Goal: Task Accomplishment & Management: Complete application form

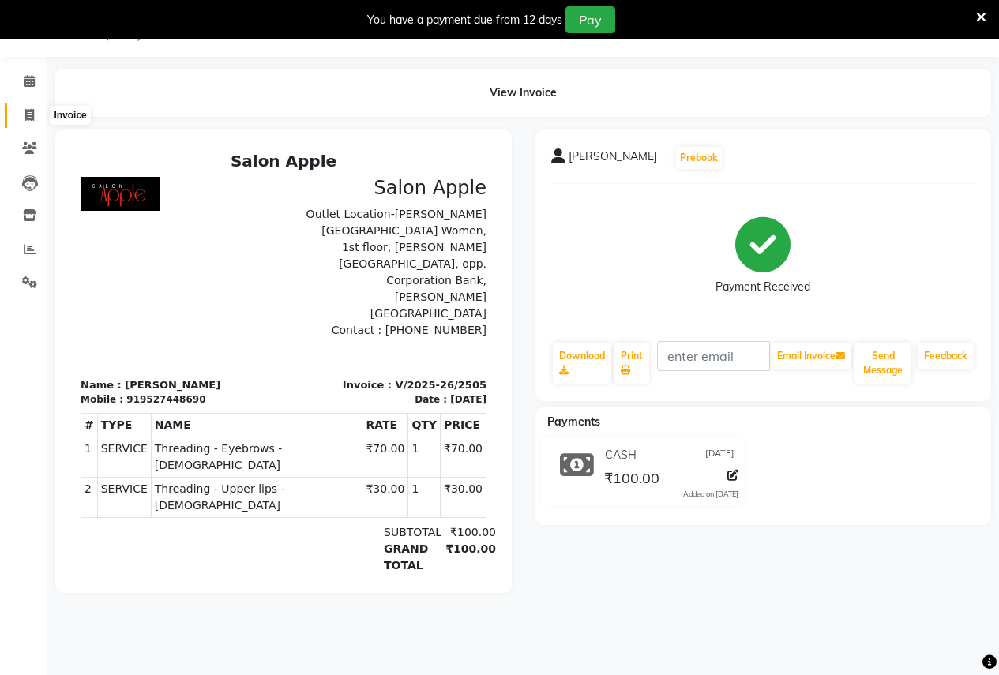
click at [28, 115] on icon at bounding box center [29, 115] width 9 height 12
select select "service"
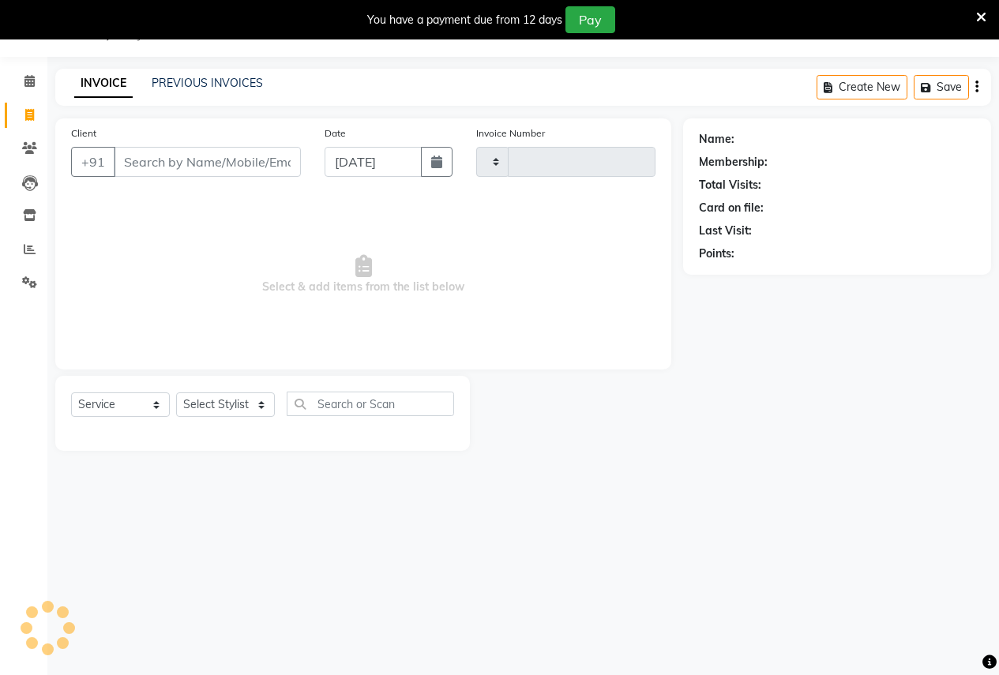
type input "2506"
select select "96"
click at [143, 169] on input "Client" at bounding box center [207, 162] width 187 height 30
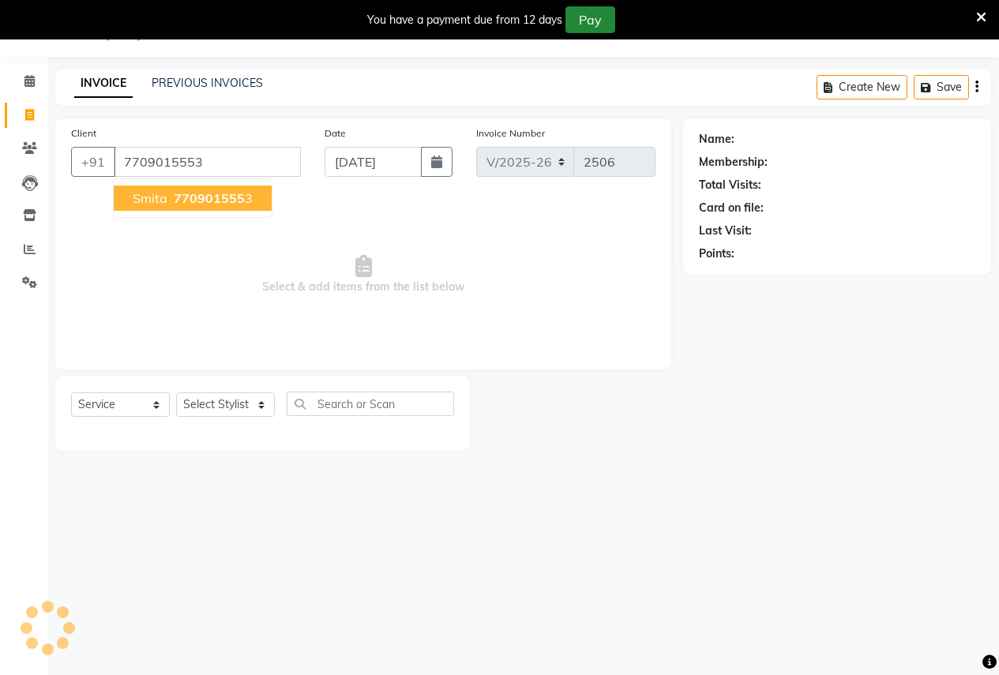
type input "7709015553"
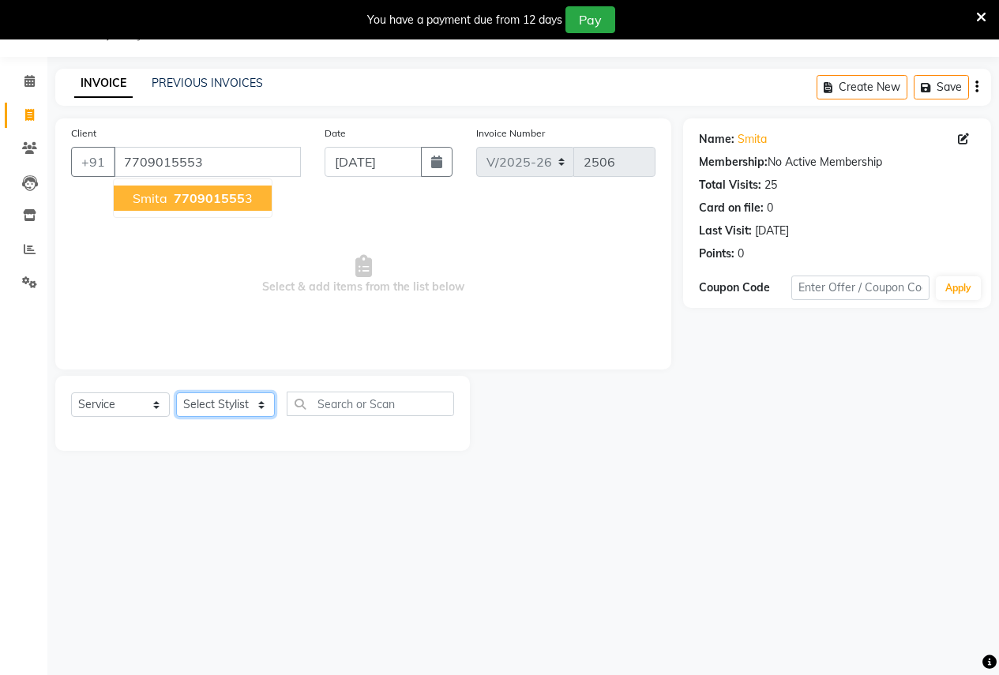
click at [195, 398] on select "Select Stylist [PERSON_NAME] [PERSON_NAME] [PERSON_NAME] [PERSON_NAME] Jyoti Ra…" at bounding box center [225, 404] width 99 height 24
click at [197, 407] on select "Select Stylist [PERSON_NAME] [PERSON_NAME] [PERSON_NAME] [PERSON_NAME] Jyoti Ra…" at bounding box center [225, 404] width 99 height 24
click at [197, 405] on select "Select Stylist [PERSON_NAME] [PERSON_NAME] [PERSON_NAME] [PERSON_NAME] Jyoti Ra…" at bounding box center [225, 404] width 99 height 24
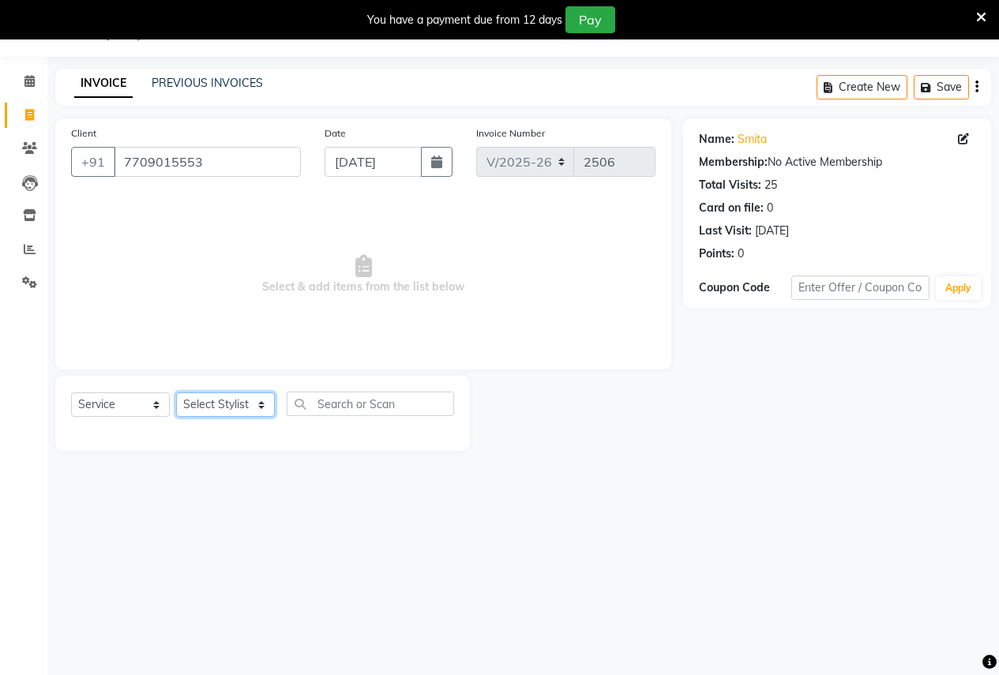
select select "3152"
click at [176, 392] on select "Select Stylist [PERSON_NAME] [PERSON_NAME] [PERSON_NAME] [PERSON_NAME] Jyoti Ra…" at bounding box center [225, 404] width 99 height 24
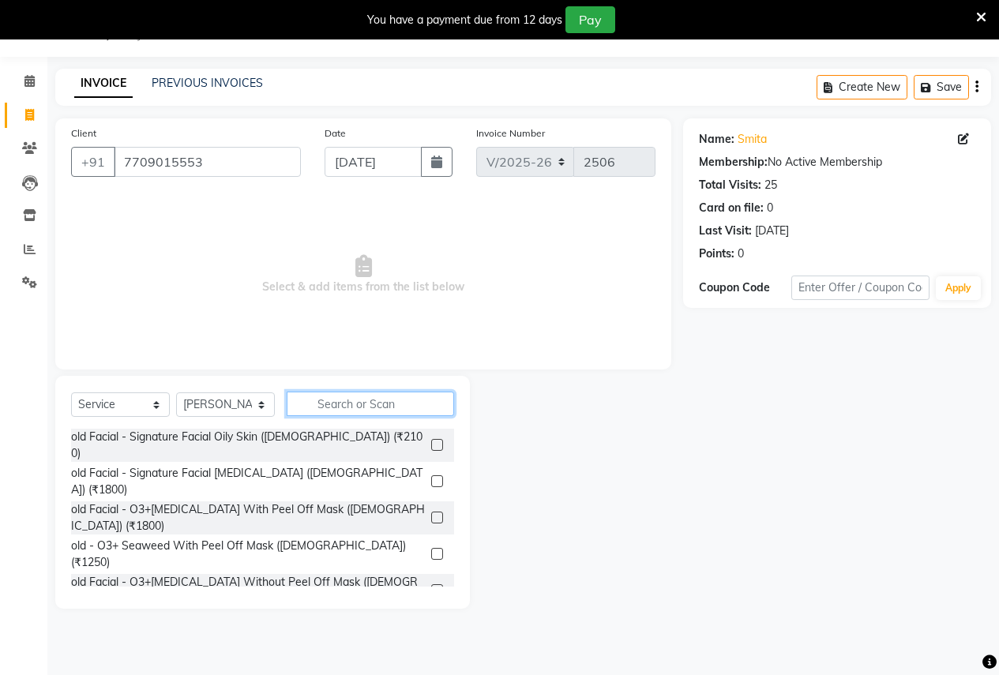
click at [370, 409] on input "text" at bounding box center [370, 404] width 167 height 24
click at [316, 405] on input "text" at bounding box center [370, 404] width 167 height 24
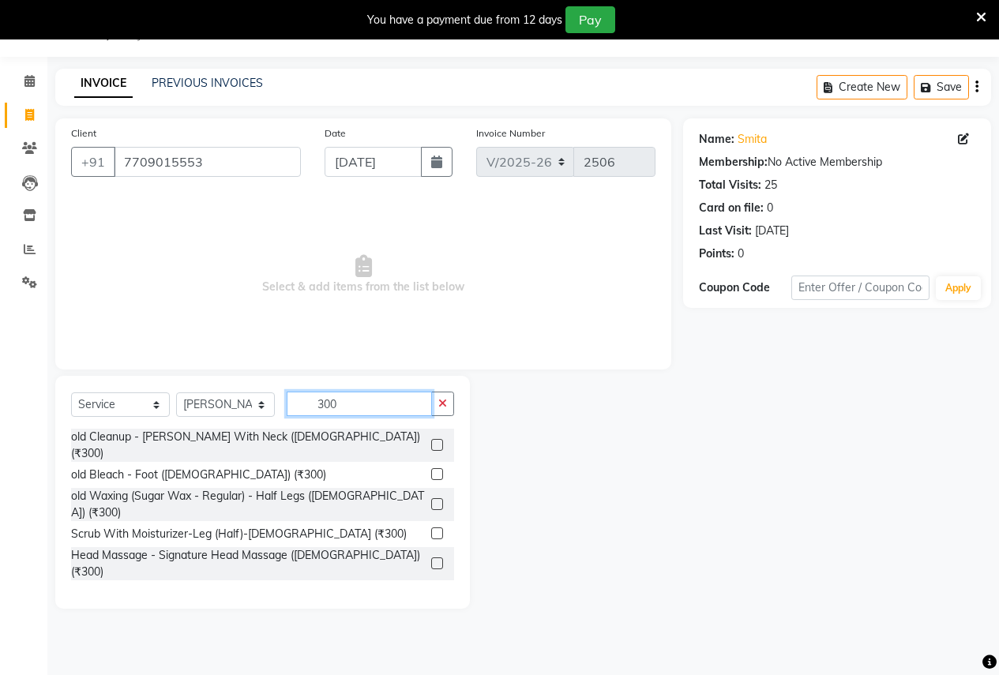
type input "300"
click at [431, 498] on label at bounding box center [437, 504] width 12 height 12
click at [431, 500] on input "checkbox" at bounding box center [436, 505] width 10 height 10
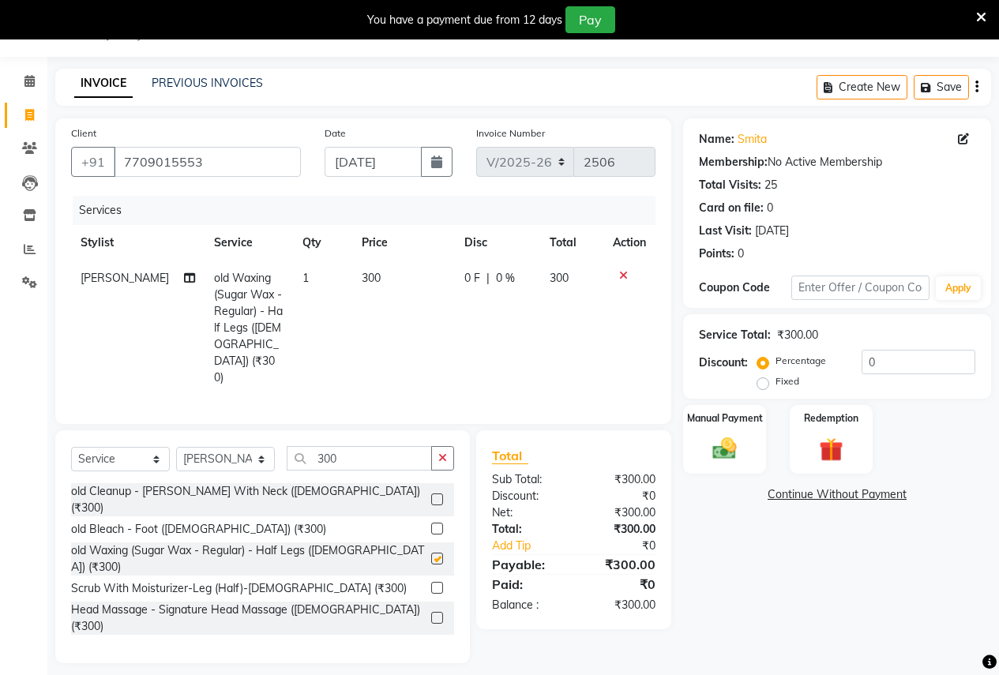
checkbox input "false"
click at [357, 446] on input "300" at bounding box center [359, 458] width 145 height 24
click at [346, 446] on input "300" at bounding box center [359, 458] width 145 height 24
type input "3"
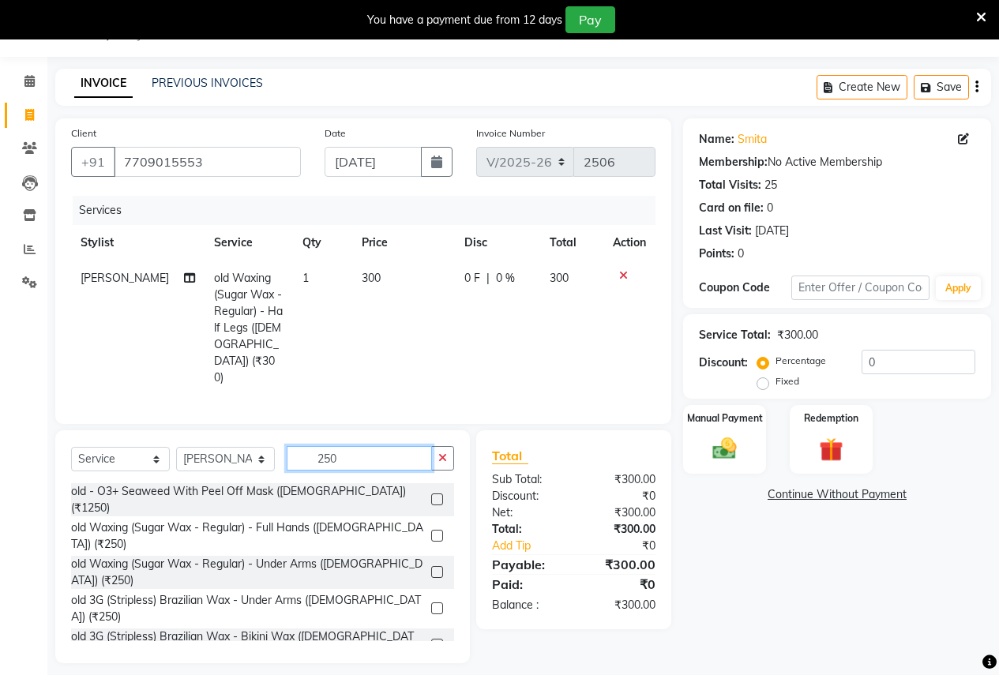
type input "250"
click at [431, 530] on label at bounding box center [437, 536] width 12 height 12
click at [431, 531] on input "checkbox" at bounding box center [436, 536] width 10 height 10
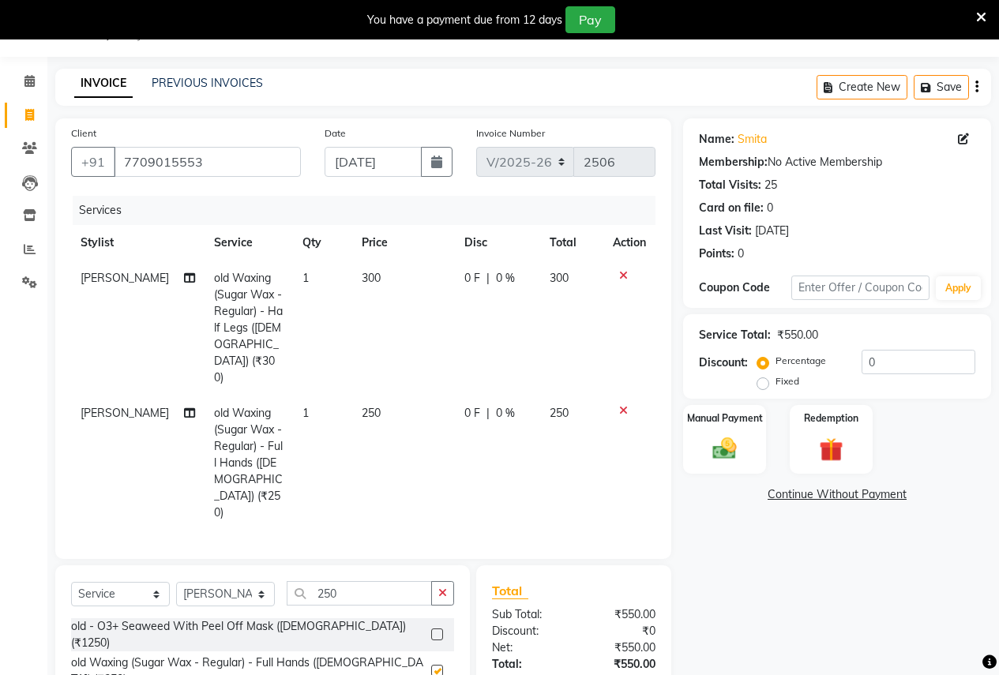
checkbox input "false"
click at [354, 581] on input "250" at bounding box center [359, 593] width 145 height 24
type input "2"
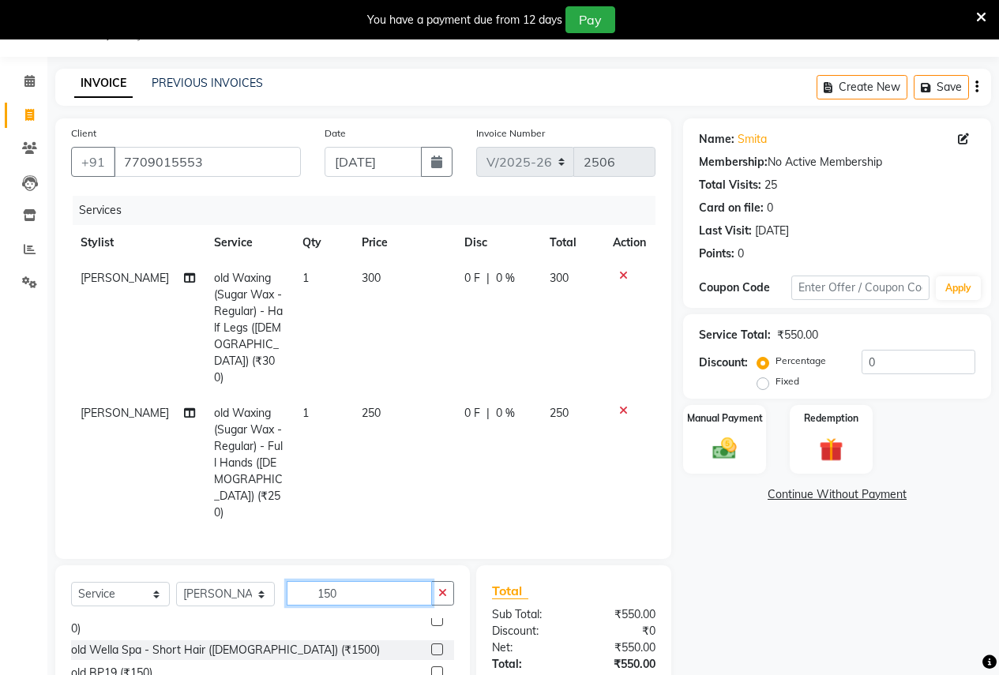
scroll to position [158, 0]
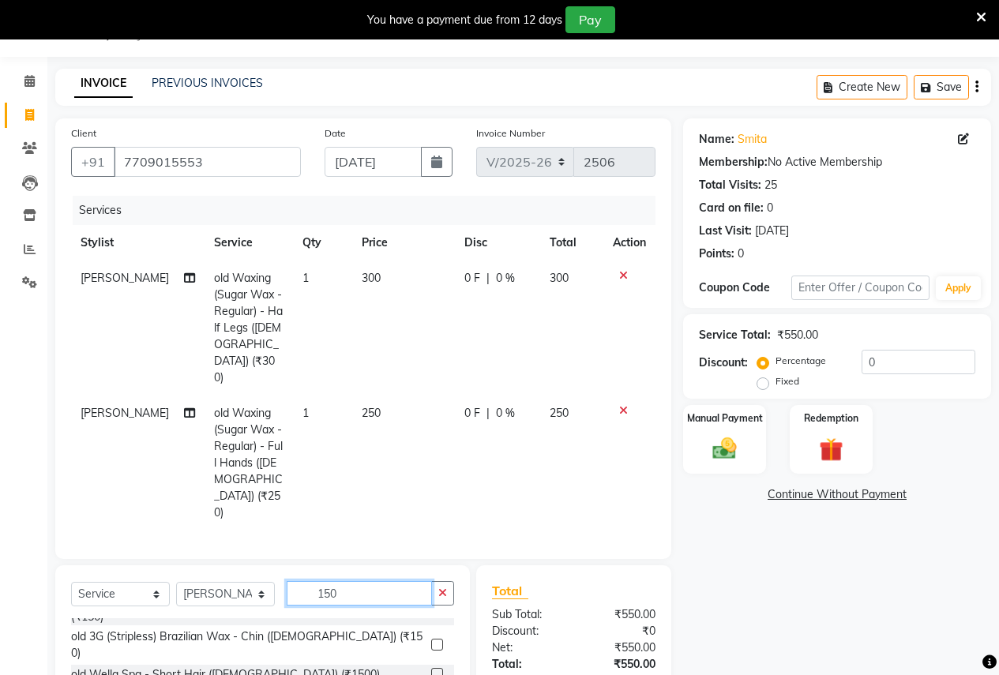
type input "150"
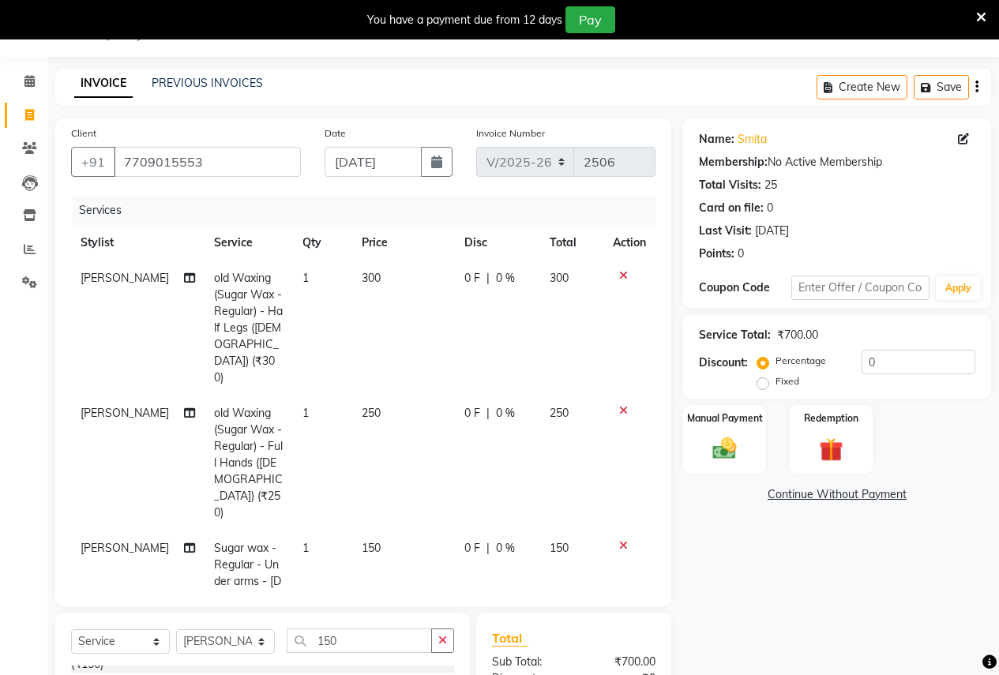
checkbox input "false"
click at [355, 629] on input "150" at bounding box center [359, 641] width 145 height 24
type input "1"
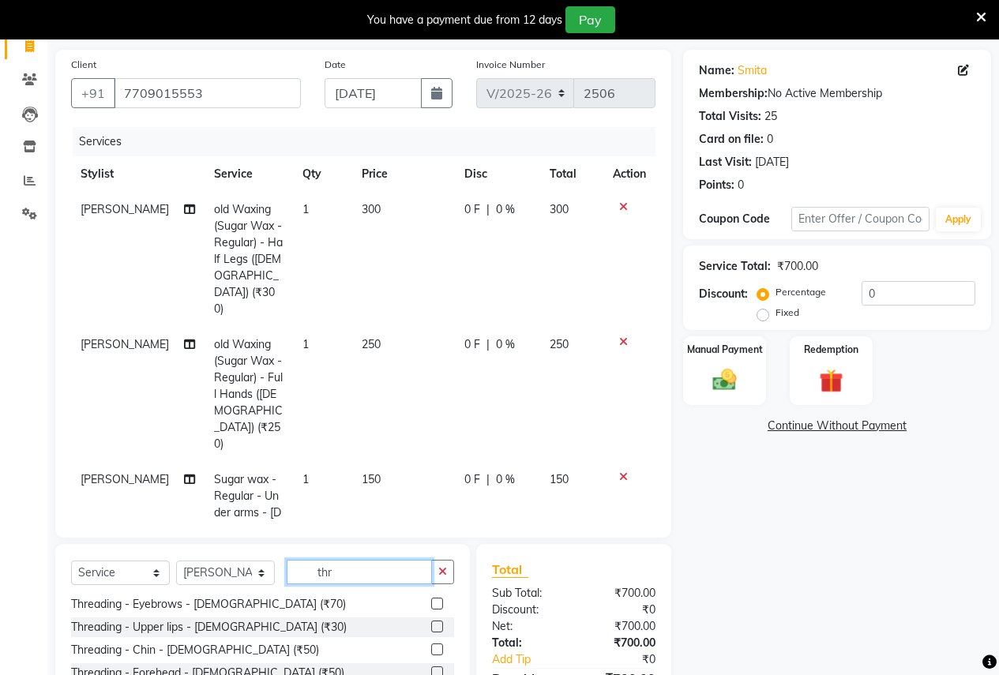
scroll to position [197, 0]
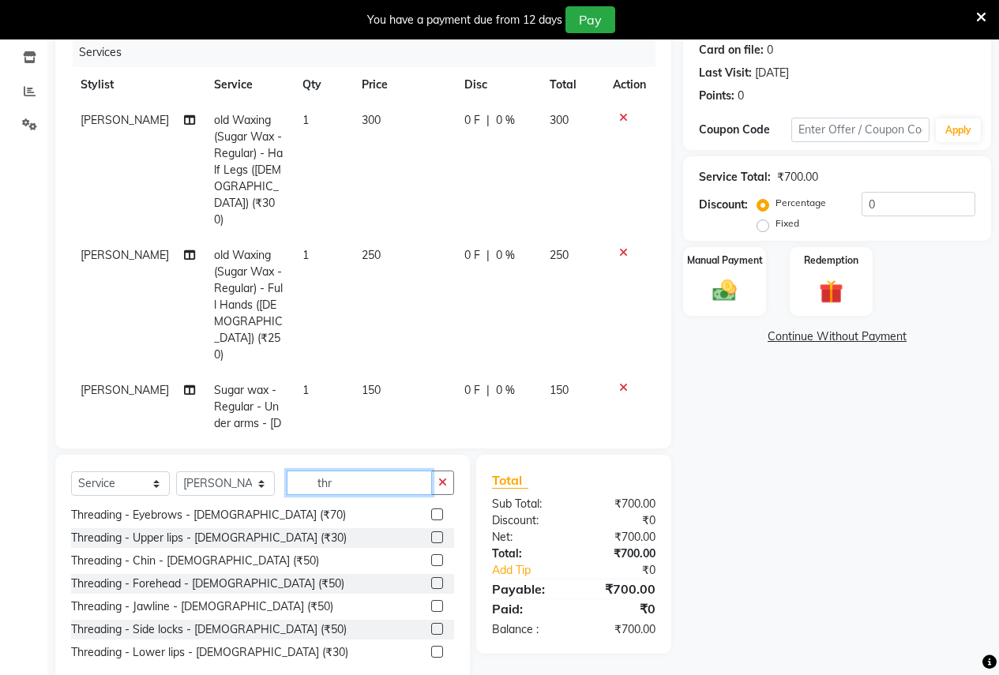
type input "thr"
click at [431, 509] on label at bounding box center [437, 515] width 12 height 12
click at [431, 510] on input "checkbox" at bounding box center [436, 515] width 10 height 10
checkbox input "false"
click at [431, 539] on label at bounding box center [437, 537] width 12 height 12
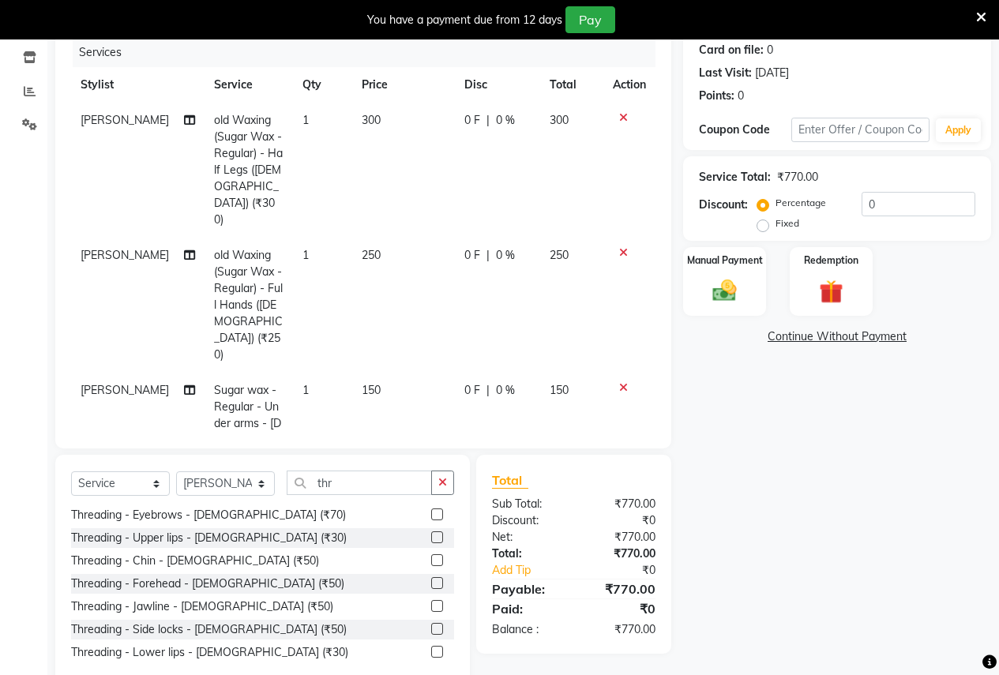
click at [431, 539] on input "checkbox" at bounding box center [436, 538] width 10 height 10
checkbox input "false"
click at [722, 291] on img at bounding box center [724, 290] width 40 height 28
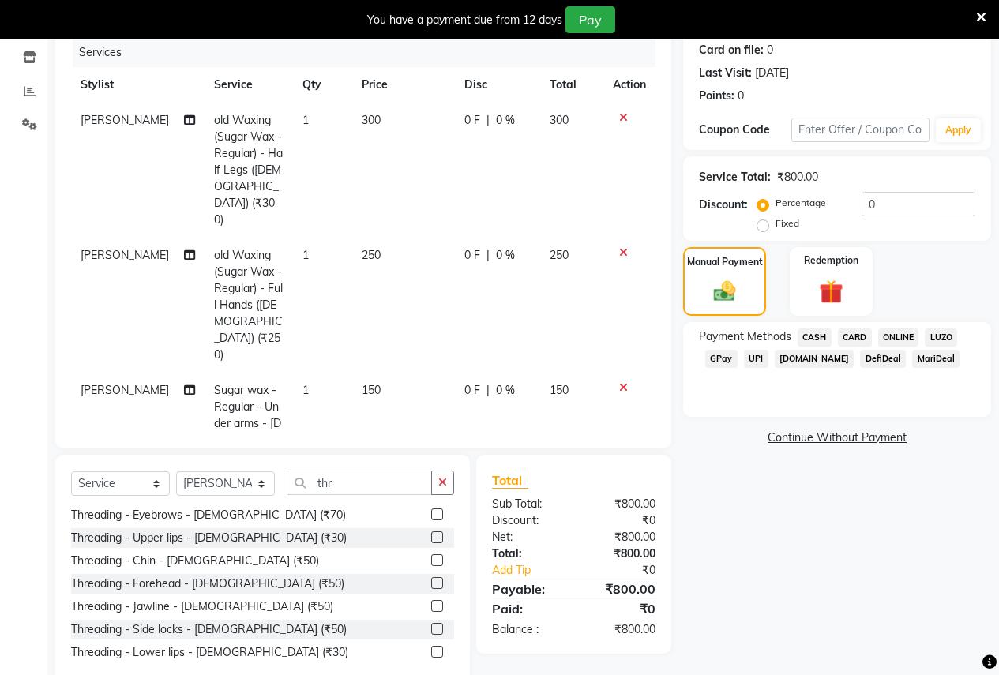
click at [899, 339] on span "ONLINE" at bounding box center [898, 338] width 41 height 18
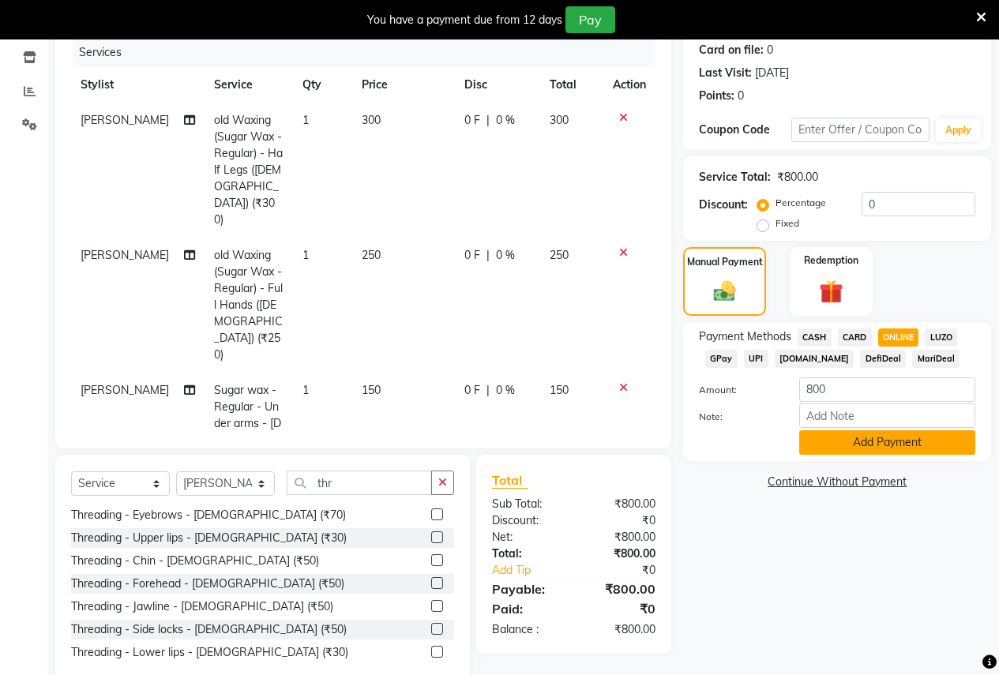
click at [896, 430] on button "Add Payment" at bounding box center [887, 442] width 176 height 24
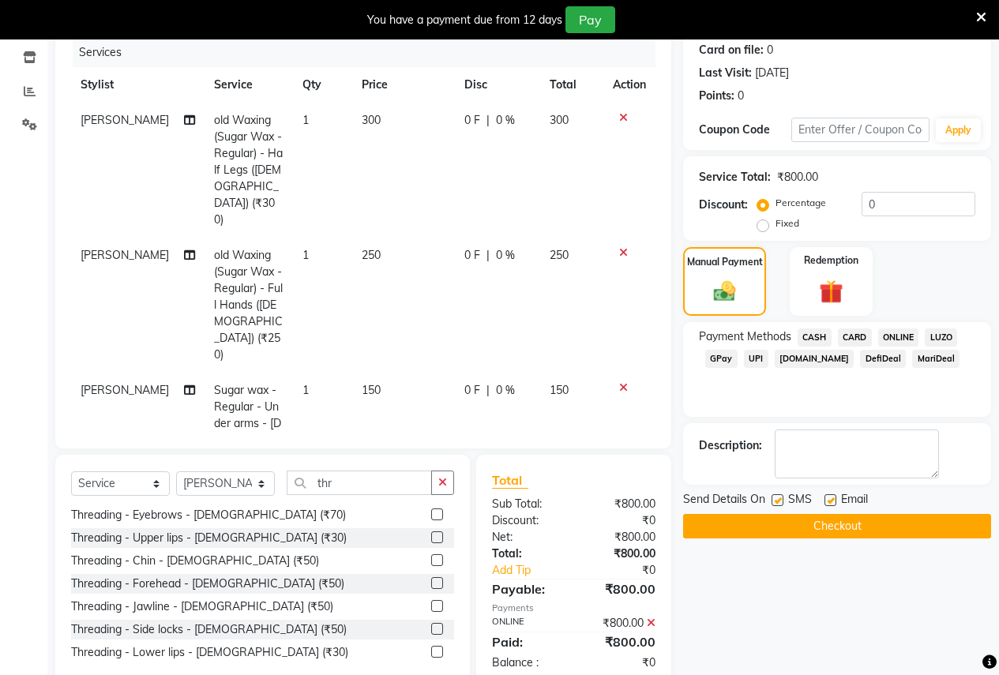
click at [873, 527] on button "Checkout" at bounding box center [837, 526] width 308 height 24
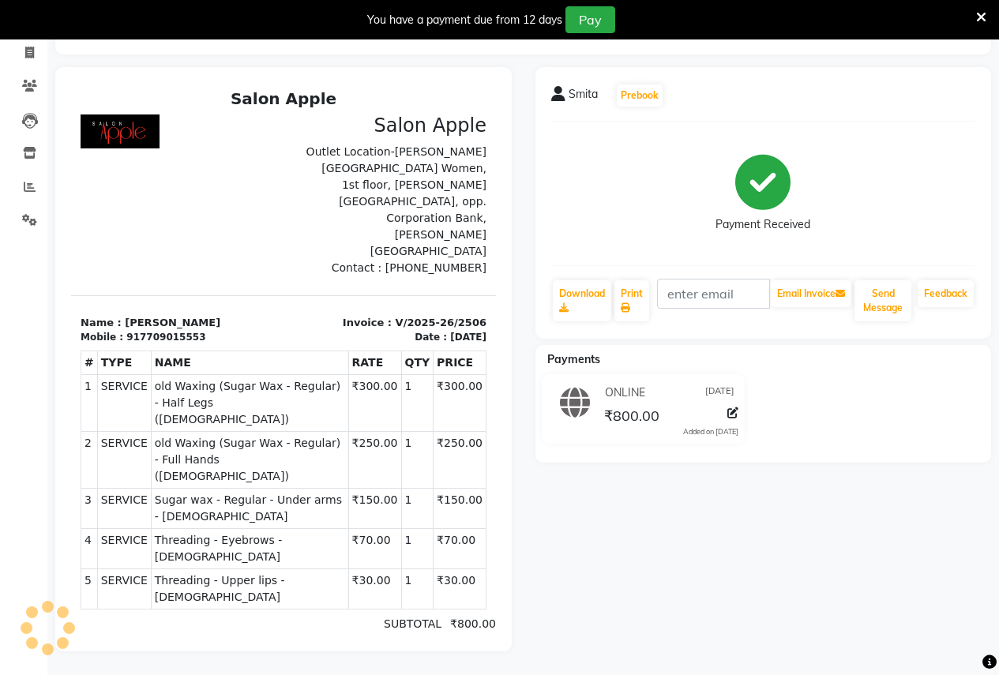
click at [24, 37] on div "You have a payment due from 12 days Pay" at bounding box center [499, 19] width 999 height 39
click at [27, 47] on icon at bounding box center [29, 53] width 9 height 12
select select "service"
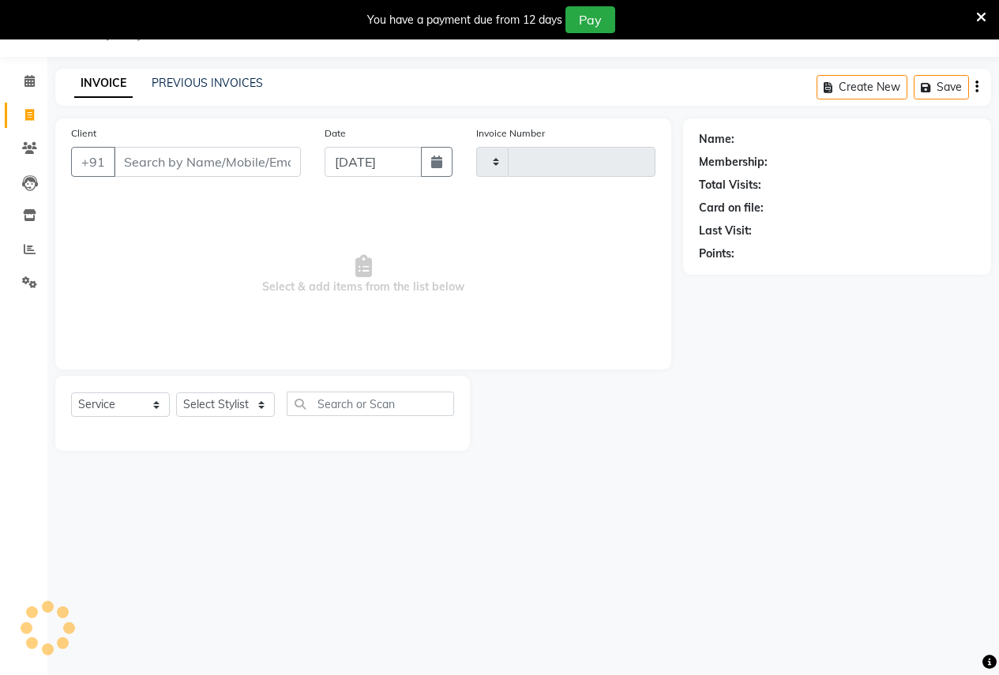
scroll to position [39, 0]
type input "2507"
select select "96"
drag, startPoint x: 136, startPoint y: 160, endPoint x: 159, endPoint y: 160, distance: 22.9
click at [145, 160] on input "Client" at bounding box center [207, 162] width 187 height 30
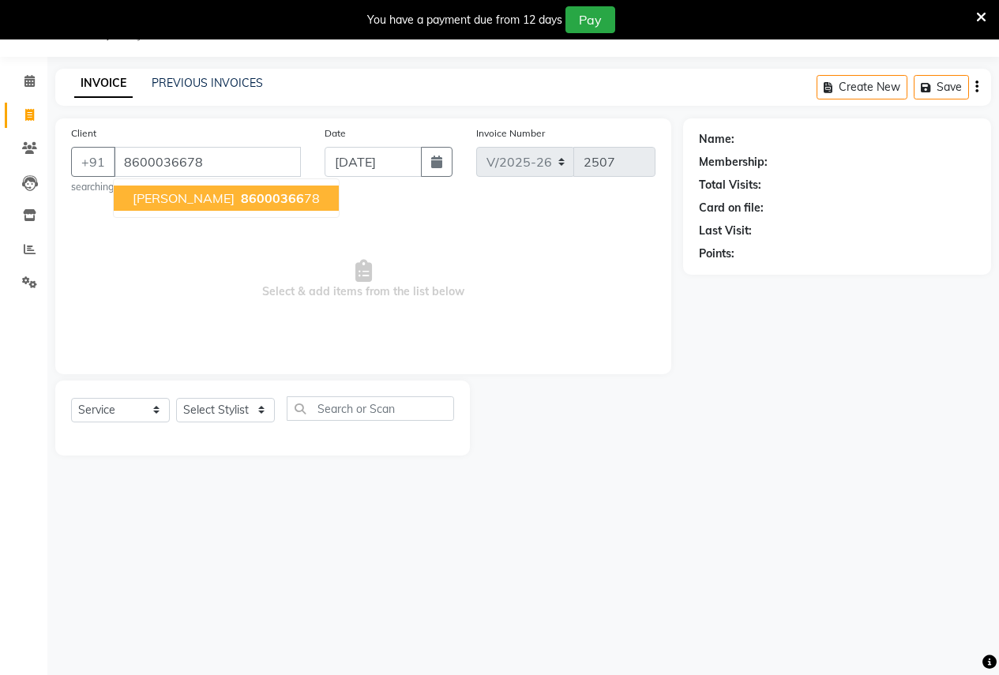
type input "8600036678"
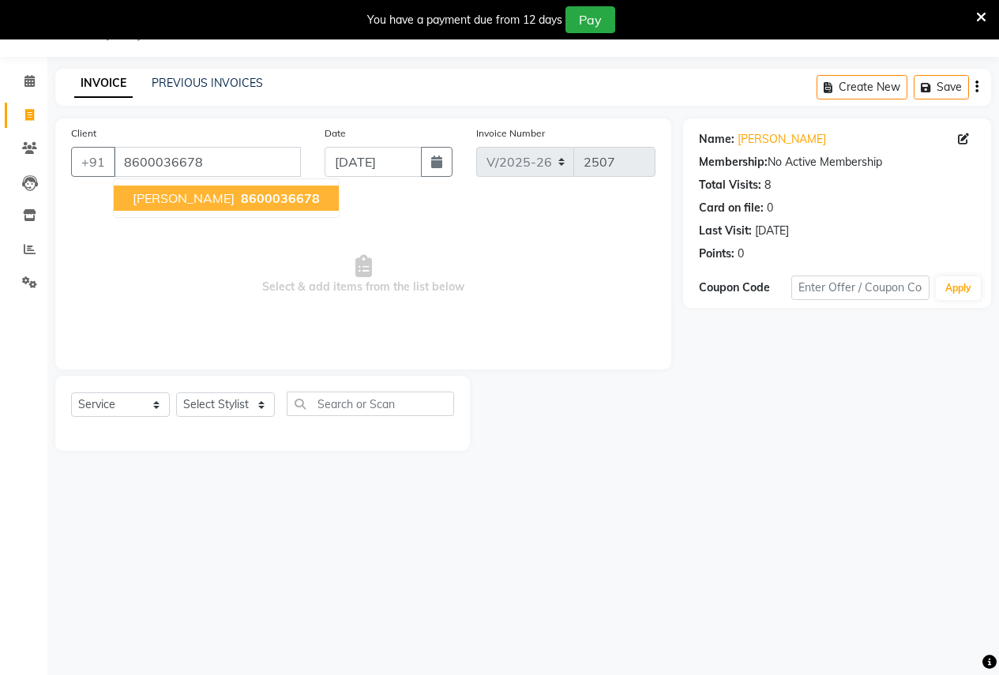
click at [223, 199] on span "[PERSON_NAME]" at bounding box center [184, 198] width 102 height 16
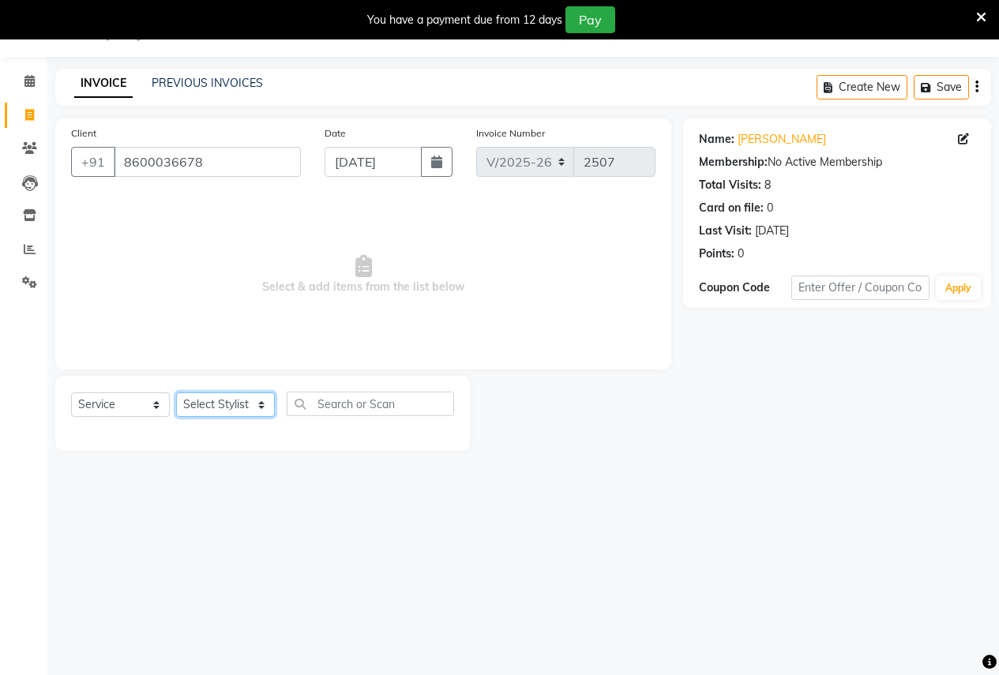
click at [200, 403] on select "Select Stylist [PERSON_NAME] [PERSON_NAME] [PERSON_NAME] [PERSON_NAME] Jyoti Ra…" at bounding box center [225, 404] width 99 height 24
select select "12123"
click at [176, 392] on select "Select Stylist [PERSON_NAME] [PERSON_NAME] [PERSON_NAME] [PERSON_NAME] Jyoti Ra…" at bounding box center [225, 404] width 99 height 24
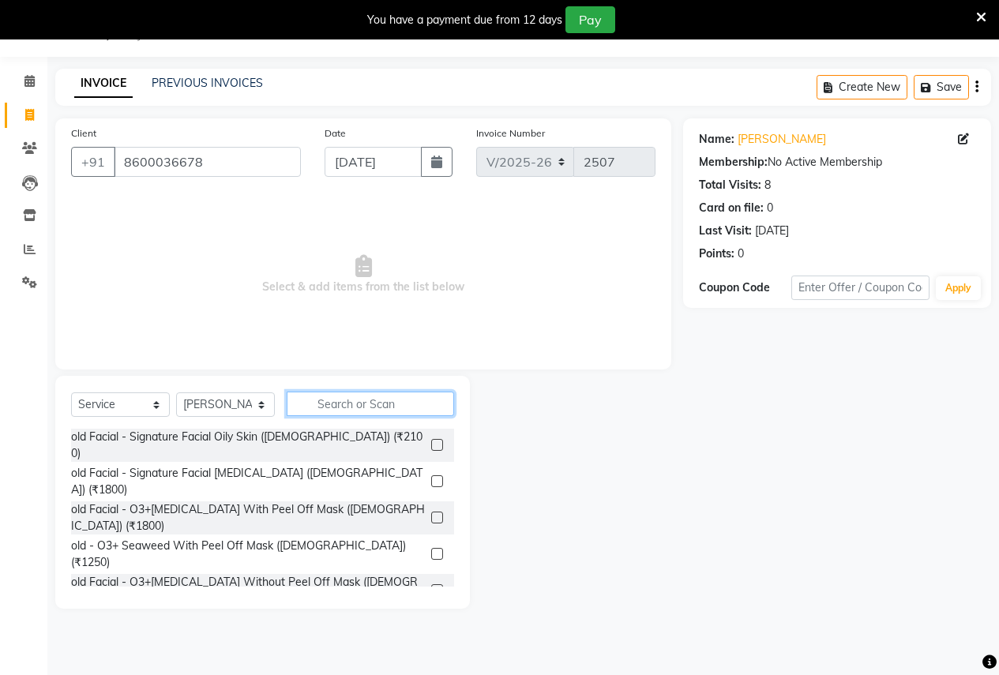
click at [316, 402] on input "text" at bounding box center [370, 404] width 167 height 24
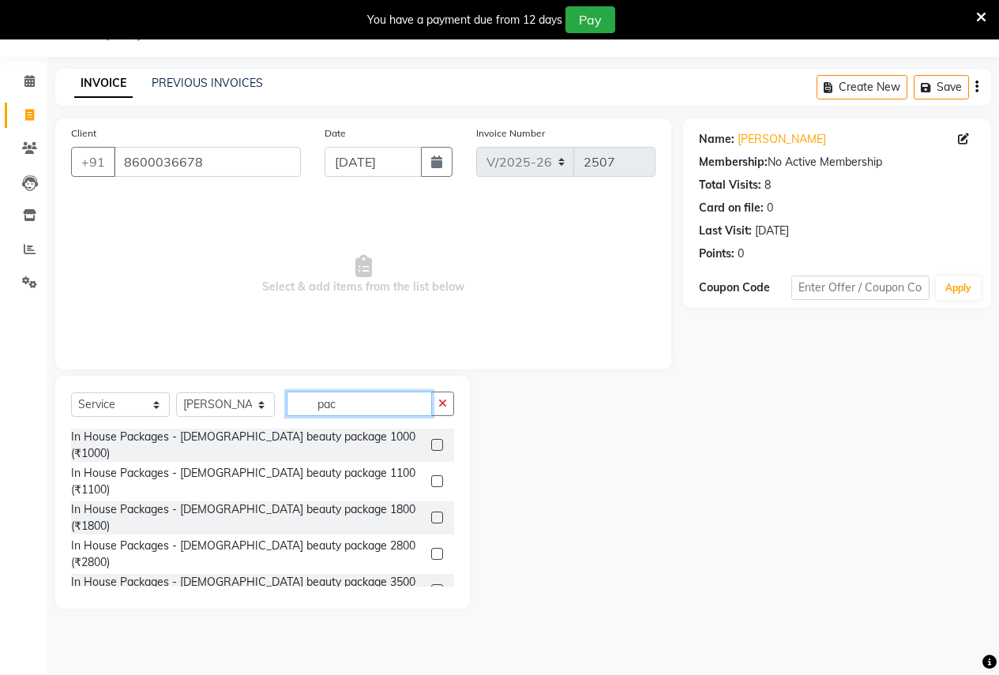
type input "pac"
click at [431, 475] on label at bounding box center [437, 481] width 12 height 12
click at [431, 477] on input "checkbox" at bounding box center [436, 482] width 10 height 10
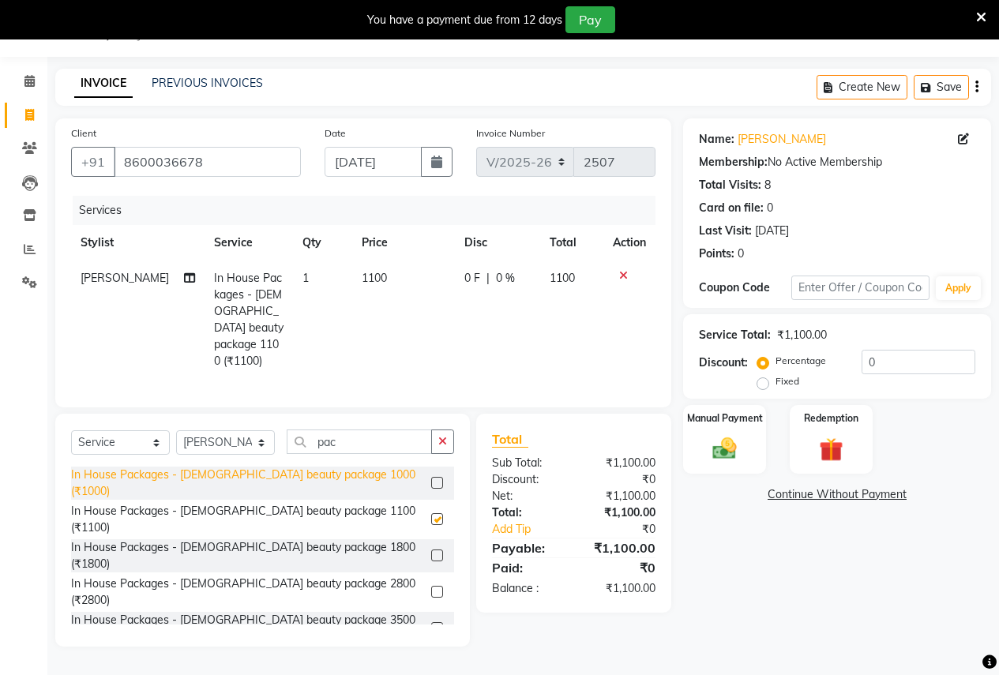
checkbox input "false"
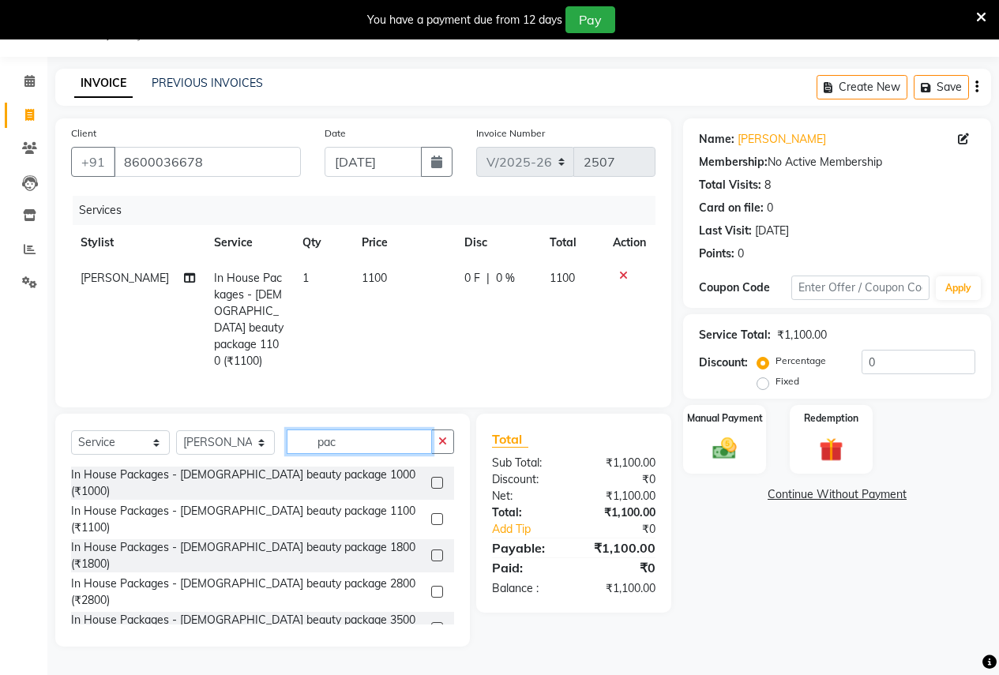
click at [353, 435] on input "pac" at bounding box center [359, 442] width 145 height 24
type input "p"
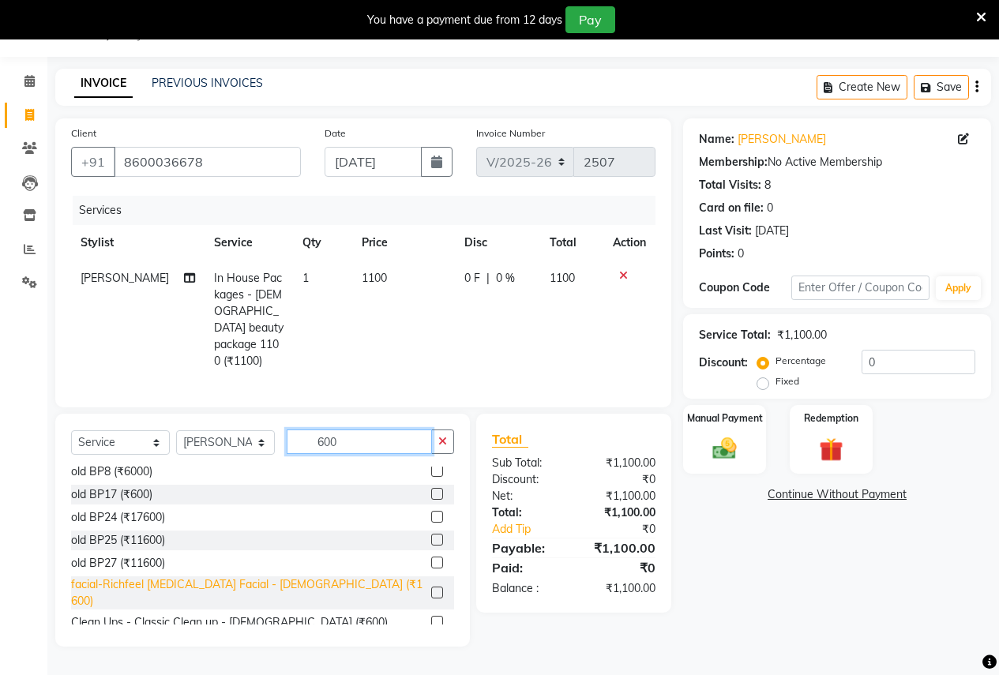
scroll to position [79, 0]
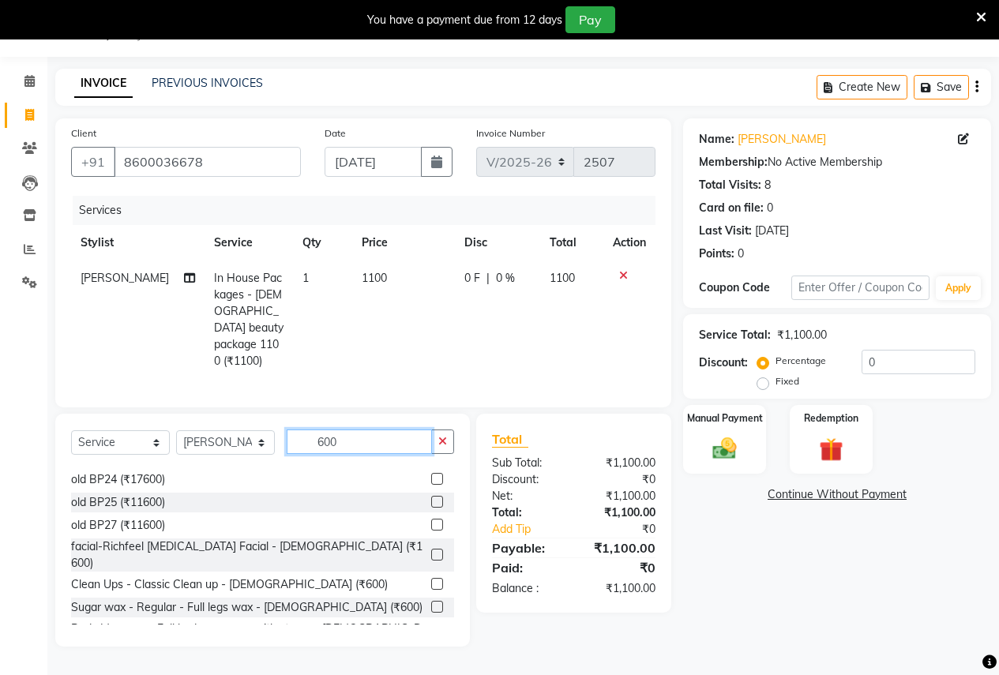
type input "600"
click at [431, 578] on label at bounding box center [437, 584] width 12 height 12
click at [431, 580] on input "checkbox" at bounding box center [436, 585] width 10 height 10
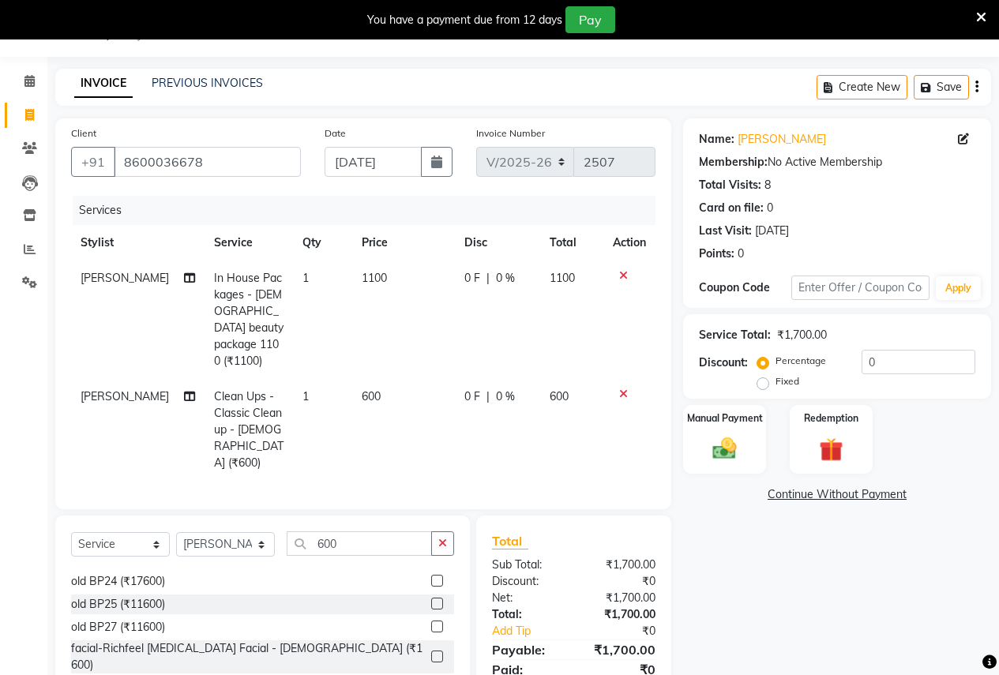
checkbox input "false"
drag, startPoint x: 343, startPoint y: 521, endPoint x: 353, endPoint y: 528, distance: 12.5
click at [352, 531] on input "600" at bounding box center [359, 543] width 145 height 24
type input "6"
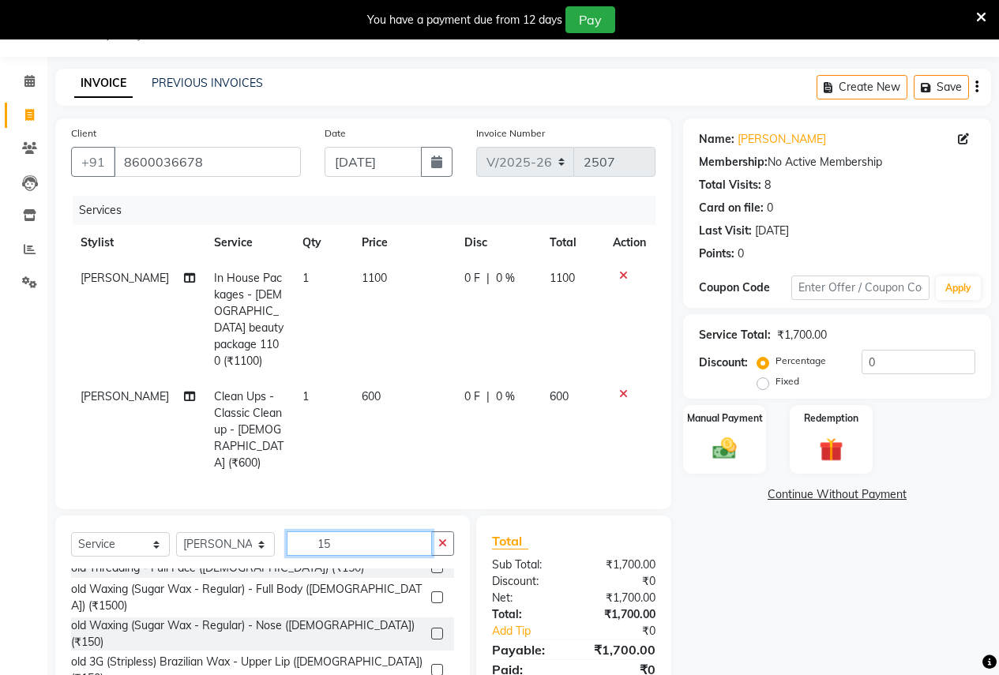
scroll to position [0, 0]
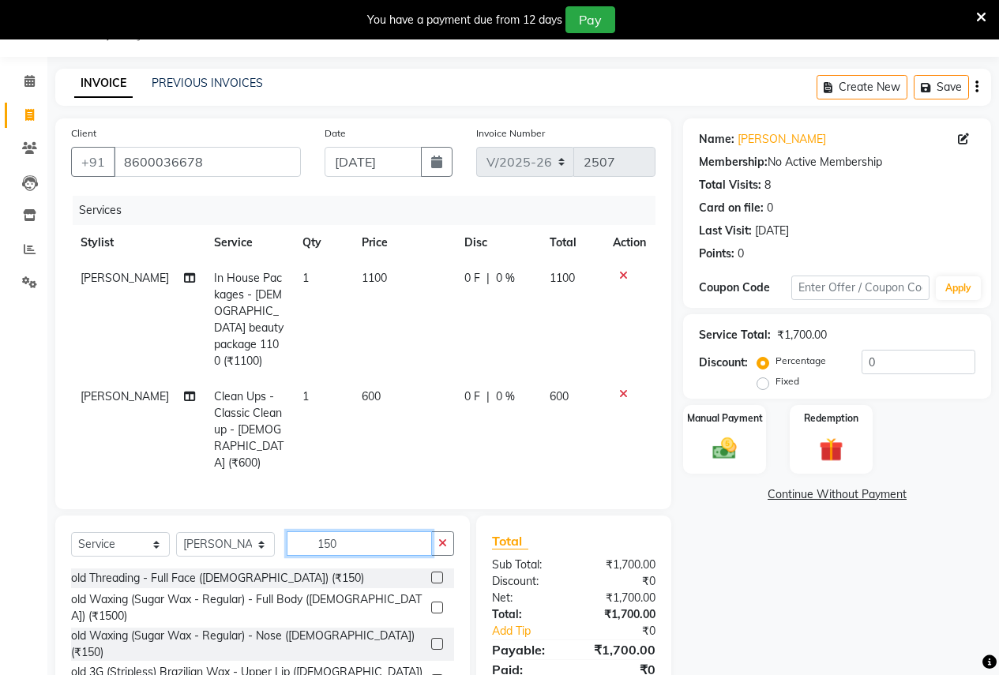
type input "150"
click at [431, 674] on label at bounding box center [437, 680] width 12 height 12
click at [431, 674] on input "checkbox" at bounding box center [436, 681] width 10 height 10
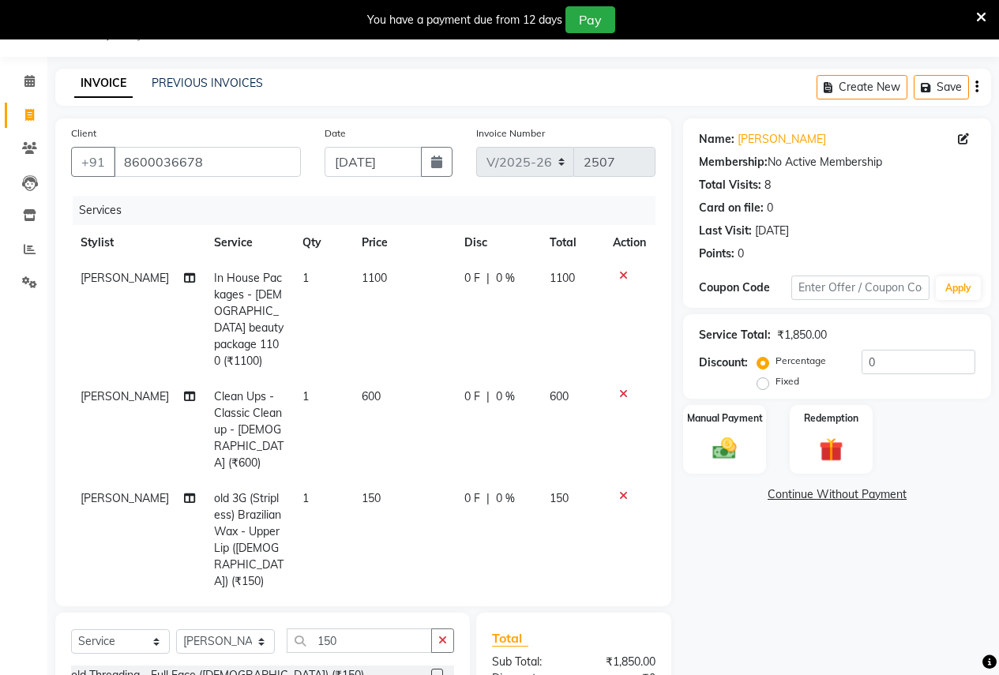
checkbox input "false"
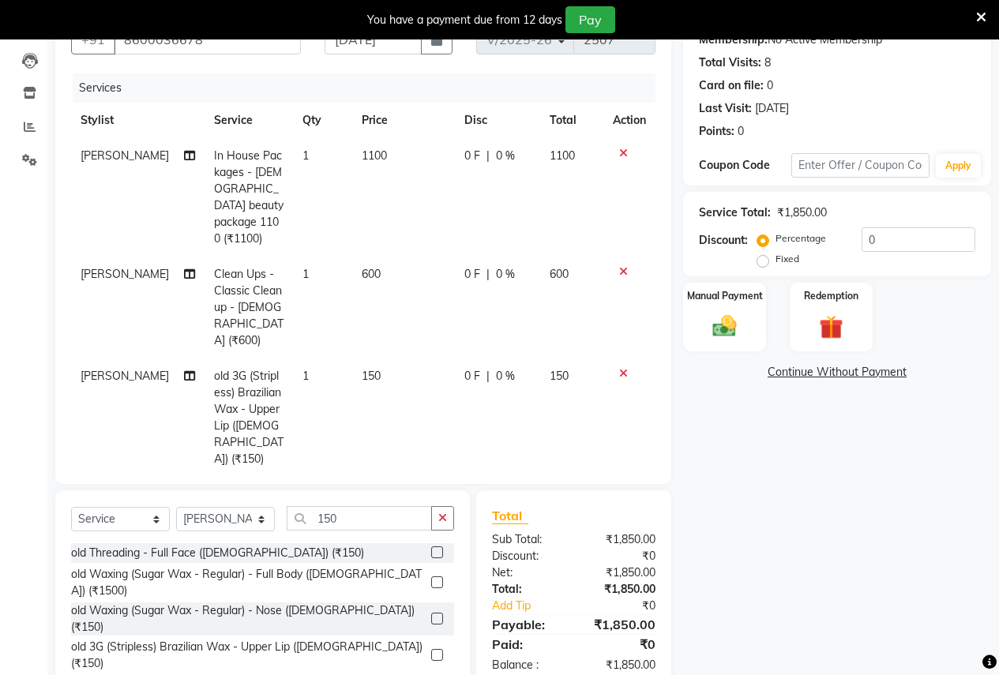
scroll to position [197, 0]
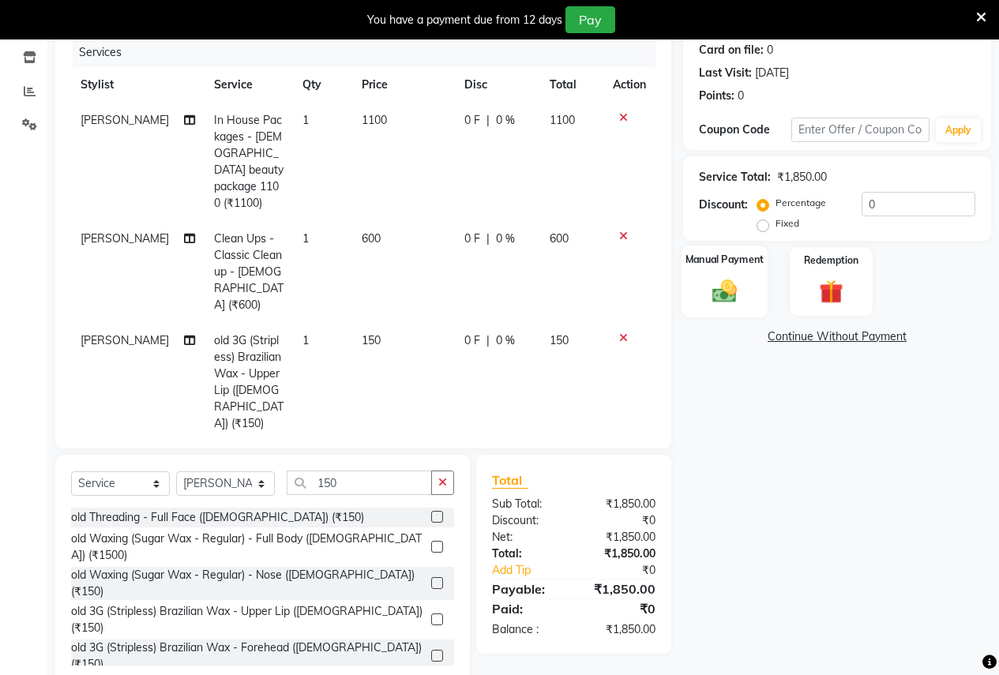
drag, startPoint x: 734, startPoint y: 263, endPoint x: 734, endPoint y: 294, distance: 30.8
click at [734, 280] on div "Manual Payment" at bounding box center [725, 282] width 86 height 72
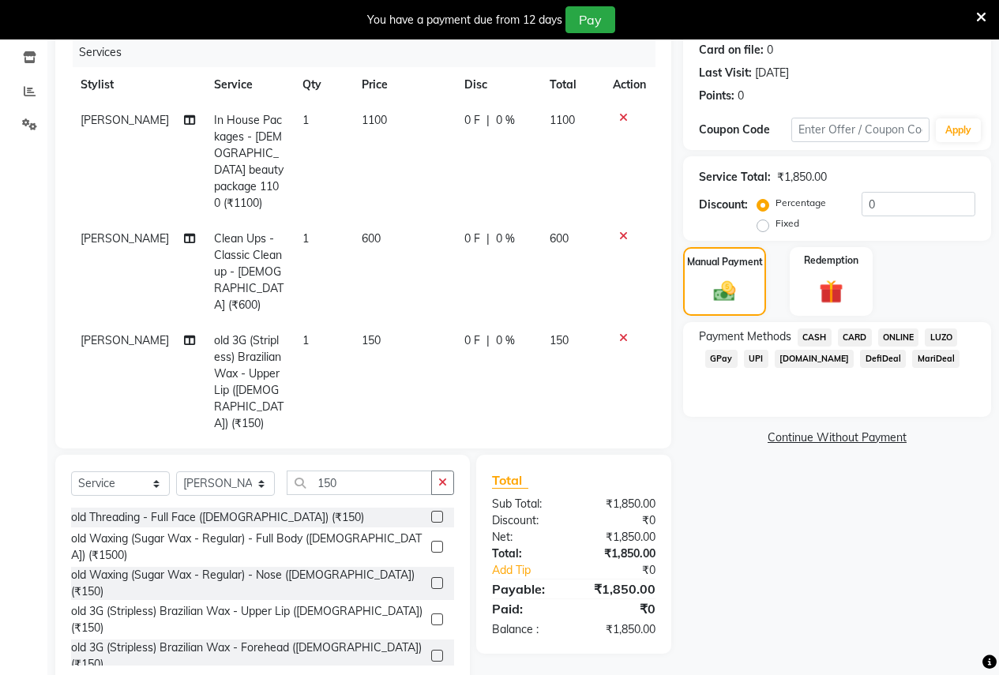
click at [901, 334] on span "ONLINE" at bounding box center [898, 338] width 41 height 18
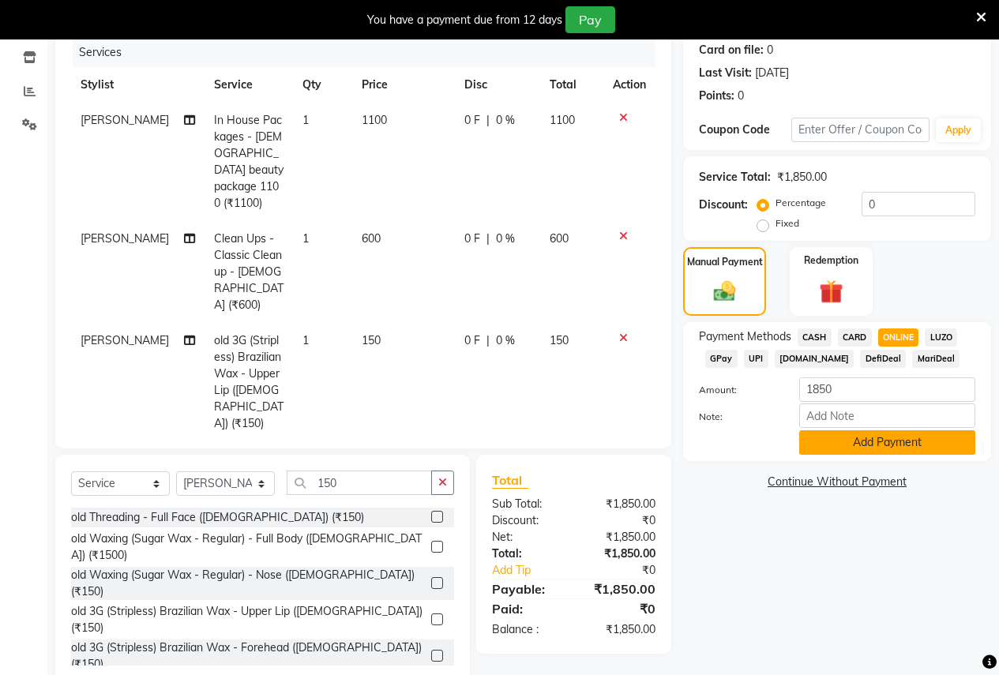
click at [862, 440] on button "Add Payment" at bounding box center [887, 442] width 176 height 24
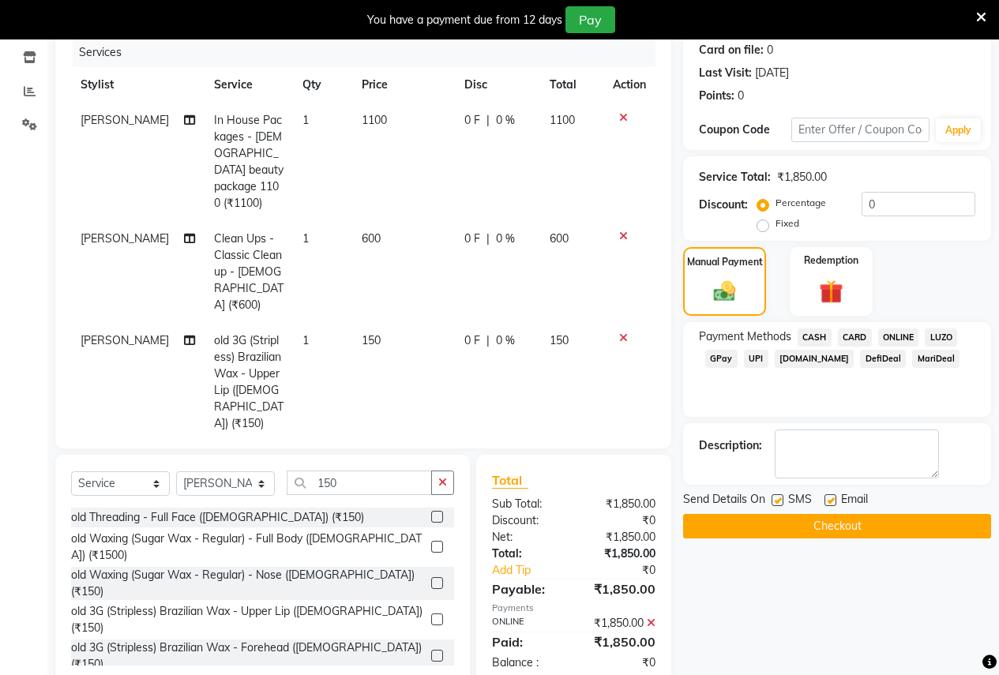
click at [794, 528] on button "Checkout" at bounding box center [837, 526] width 308 height 24
